Goal: Transaction & Acquisition: Book appointment/travel/reservation

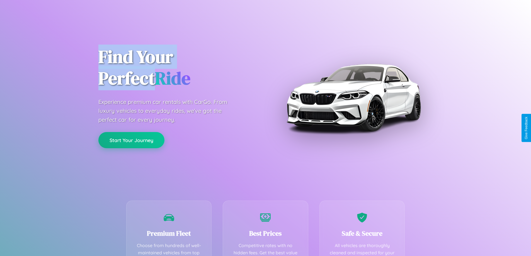
click at [131, 140] on button "Start Your Journey" at bounding box center [131, 140] width 66 height 16
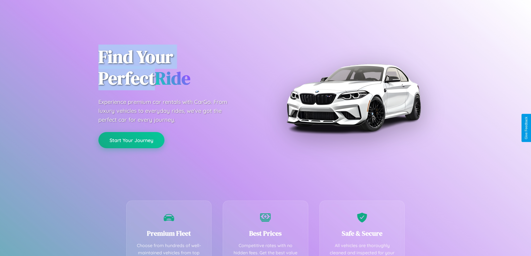
click at [131, 140] on button "Start Your Journey" at bounding box center [131, 140] width 66 height 16
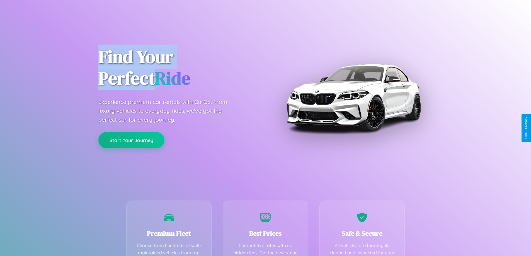
click at [131, 140] on button "Start Your Journey" at bounding box center [131, 140] width 66 height 16
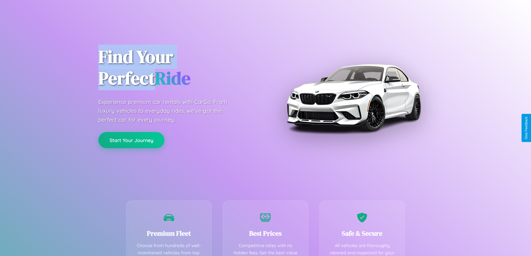
click at [131, 140] on button "Start Your Journey" at bounding box center [131, 140] width 66 height 16
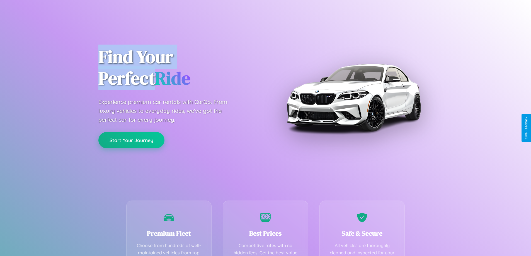
click at [131, 140] on button "Start Your Journey" at bounding box center [131, 140] width 66 height 16
